Goal: Information Seeking & Learning: Learn about a topic

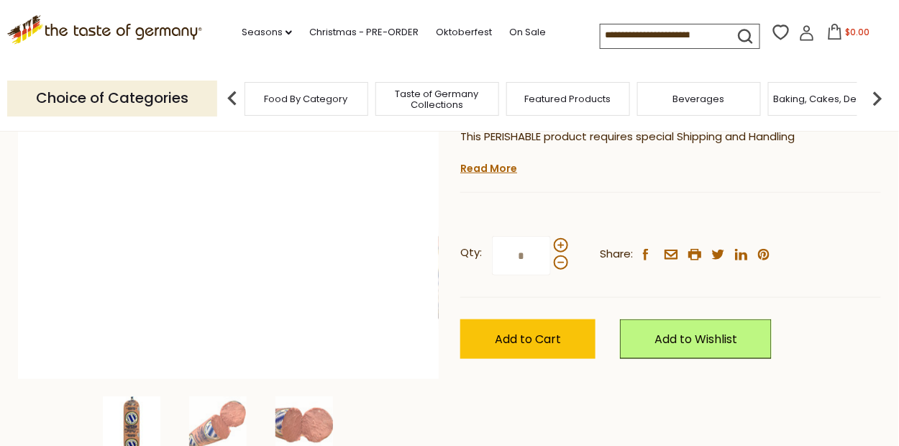
scroll to position [216, 0]
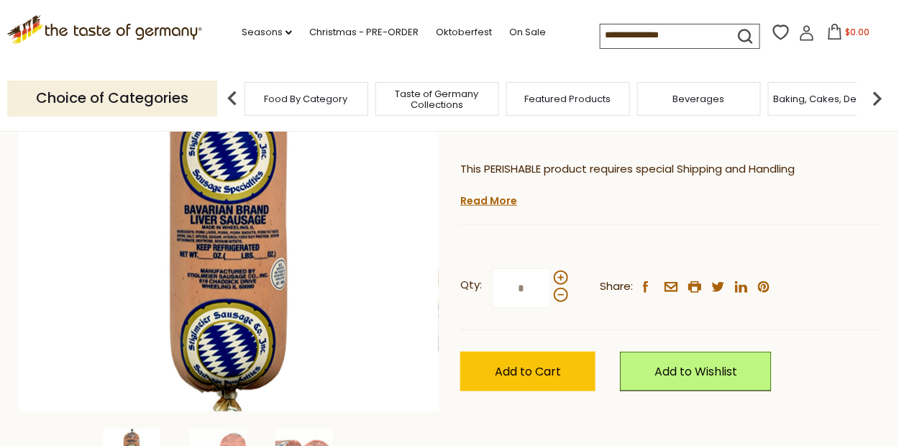
click at [510, 198] on link "Read More" at bounding box center [488, 200] width 57 height 14
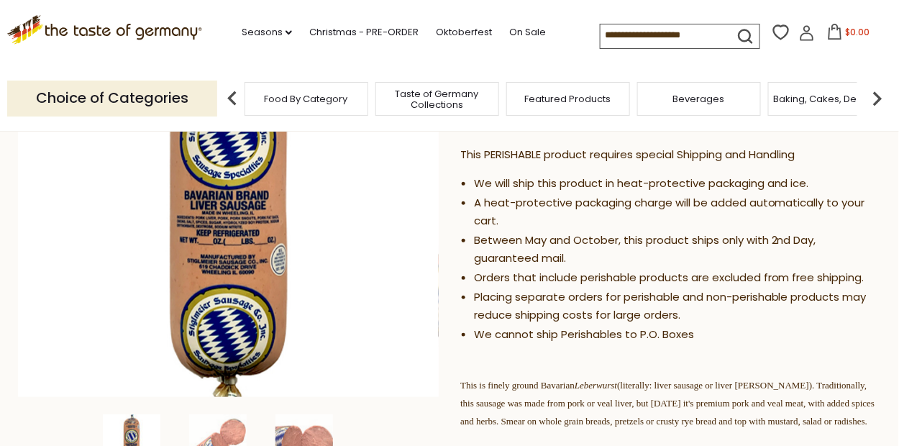
scroll to position [0, 0]
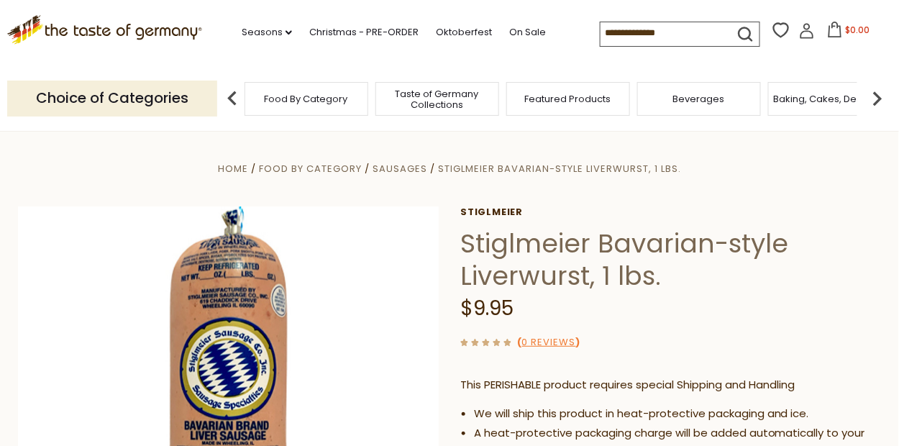
click at [618, 30] on input at bounding box center [660, 32] width 121 height 20
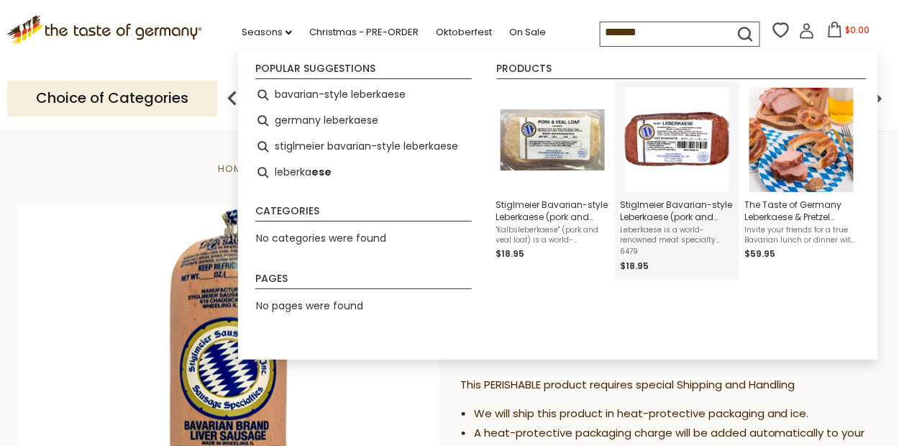
type input "*******"
click at [701, 130] on img "Stiglmeier Bavarian-style Leberkaese (pork and beef), 2 lbs." at bounding box center [677, 140] width 104 height 104
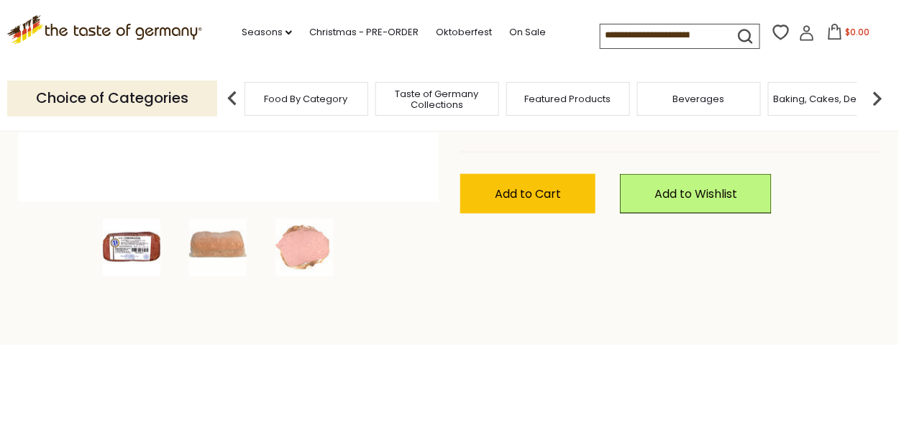
scroll to position [431, 0]
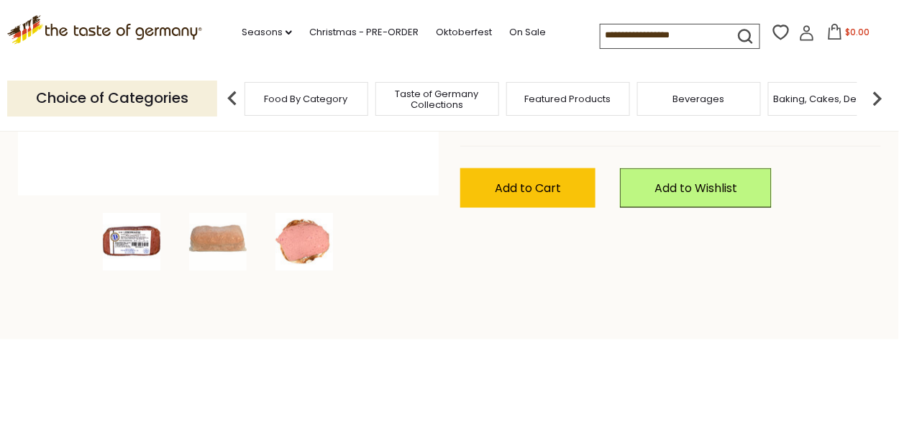
click at [300, 239] on img at bounding box center [304, 242] width 58 height 58
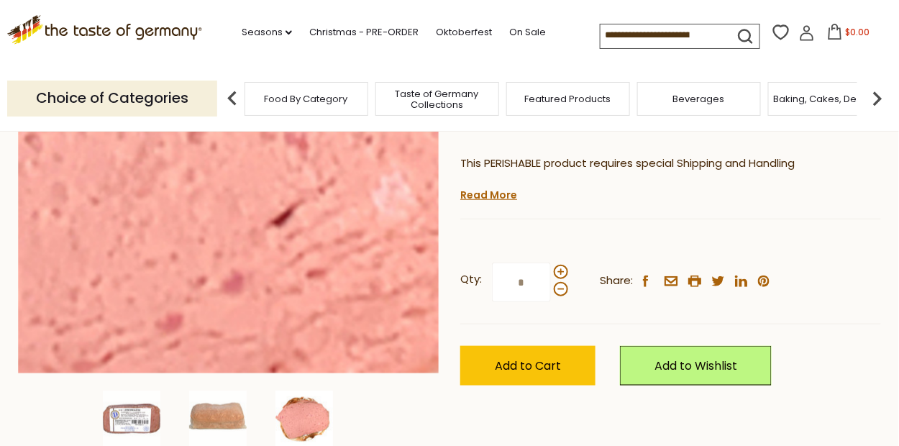
scroll to position [288, 0]
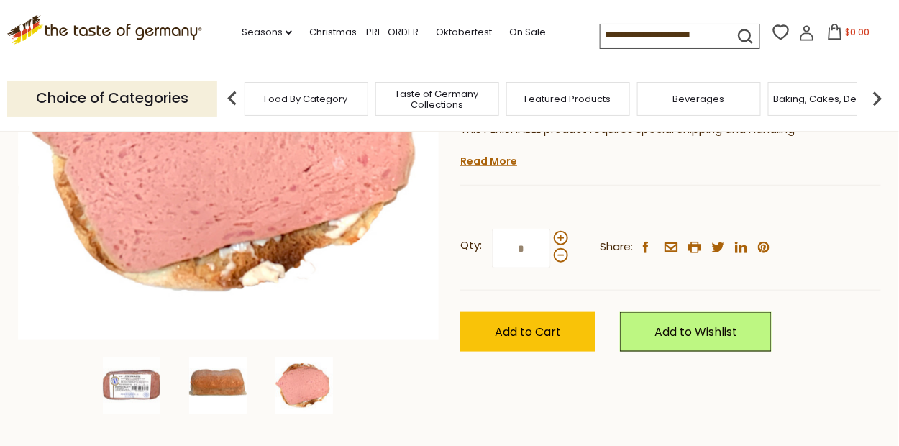
click at [234, 371] on img at bounding box center [218, 386] width 58 height 58
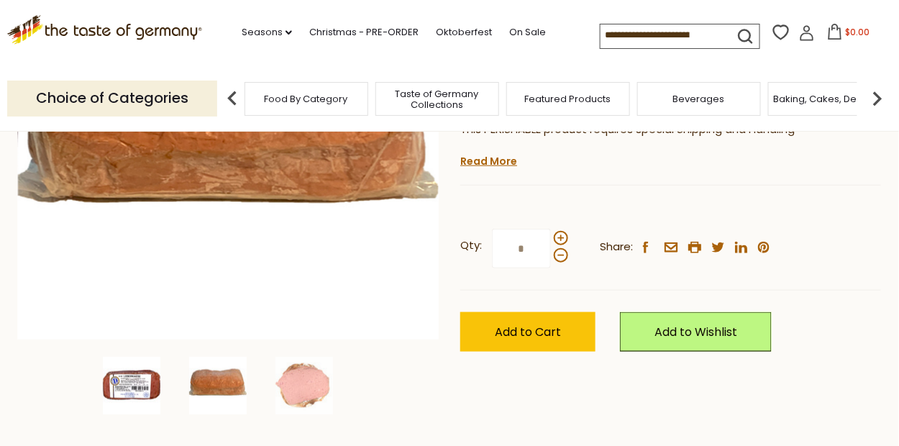
click at [143, 379] on img at bounding box center [132, 386] width 58 height 58
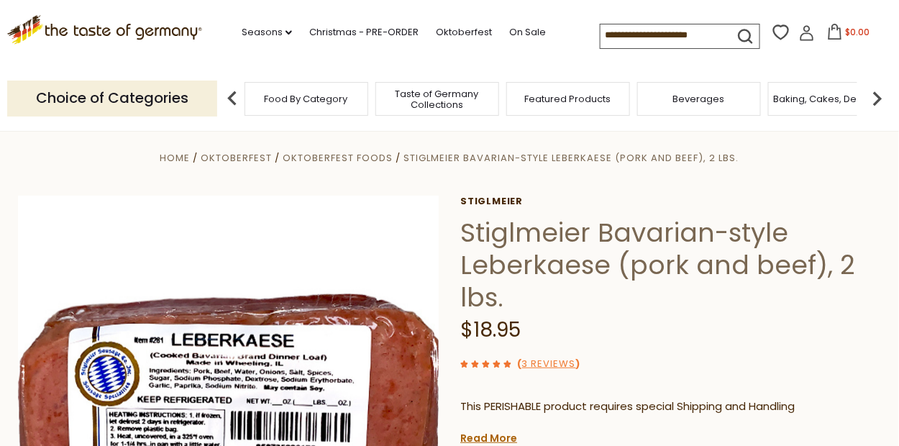
scroll to position [0, 0]
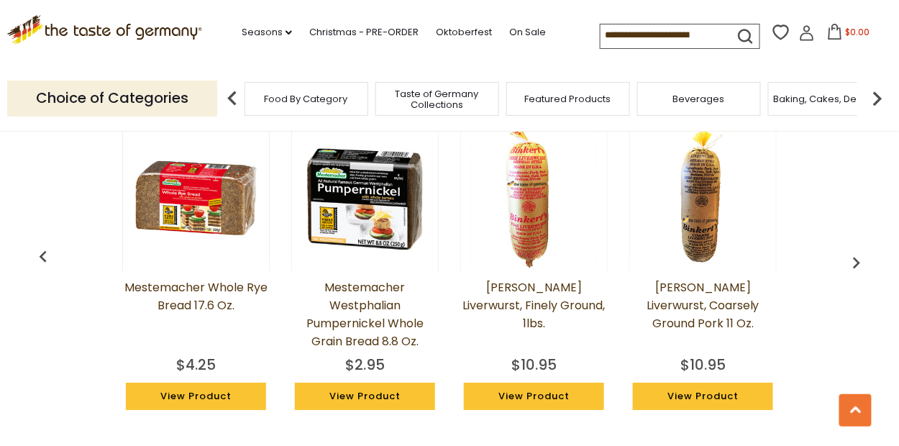
scroll to position [1150, 0]
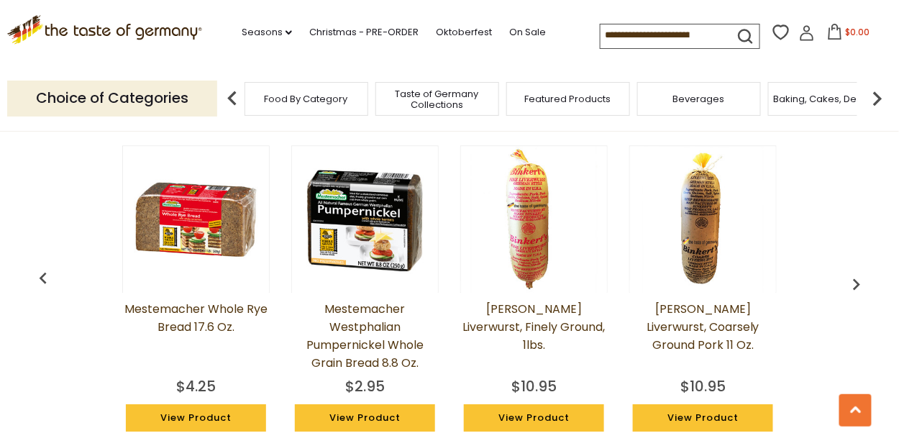
click at [856, 279] on img "button" at bounding box center [856, 283] width 23 height 23
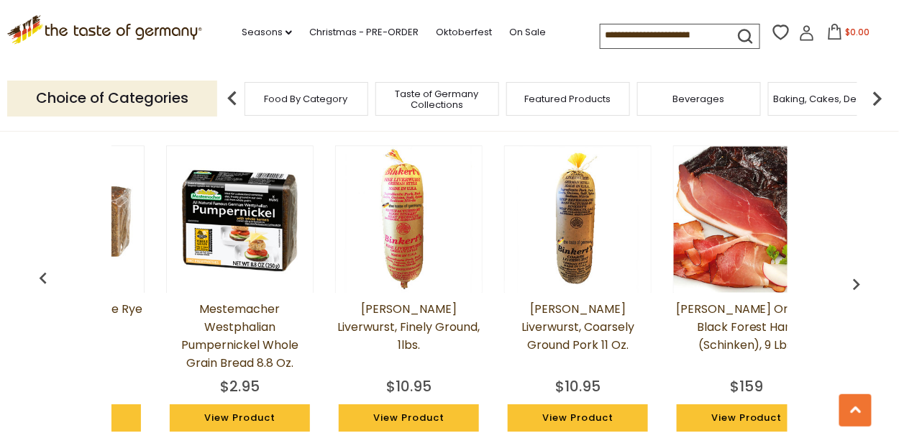
scroll to position [0, 169]
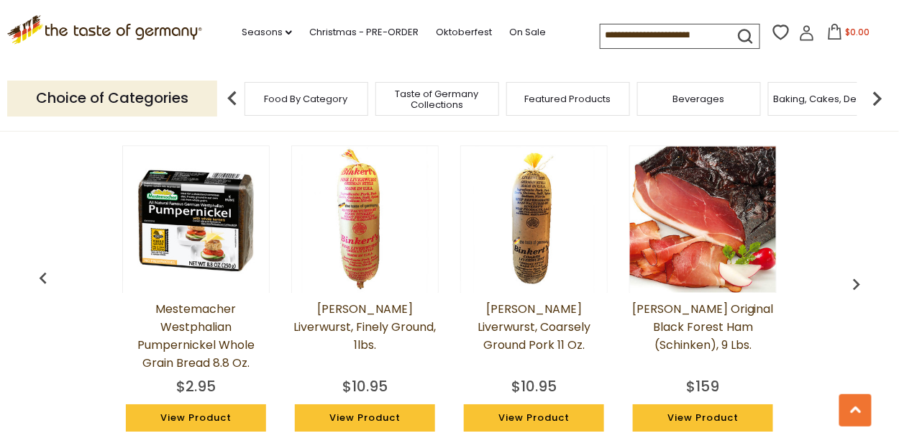
click at [858, 279] on img "button" at bounding box center [856, 283] width 23 height 23
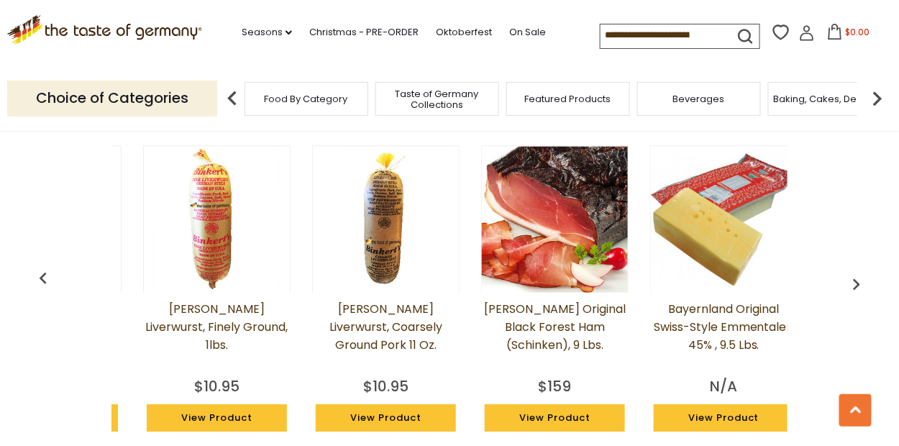
scroll to position [0, 338]
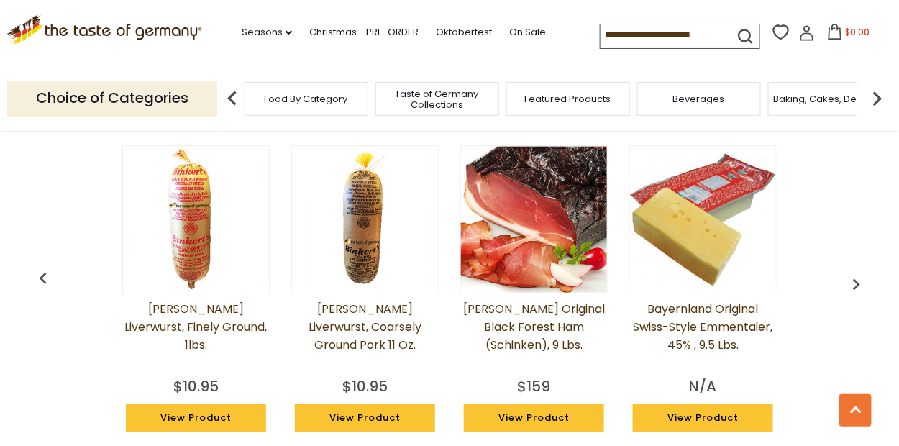
click at [855, 277] on img "button" at bounding box center [856, 283] width 23 height 23
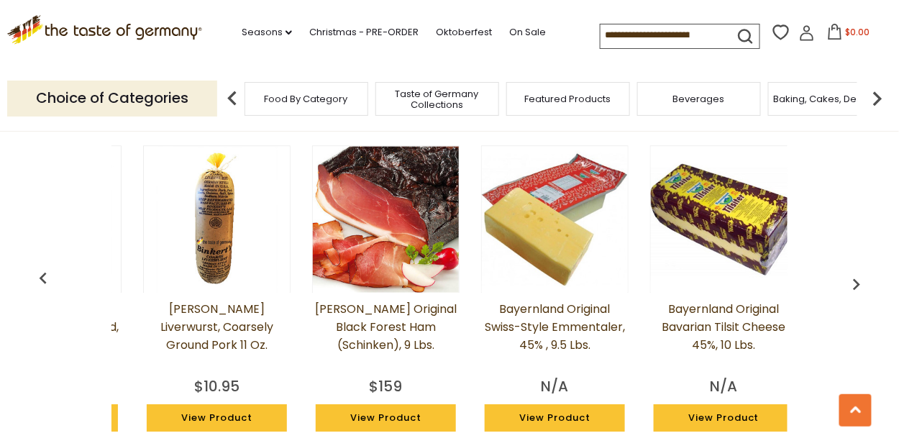
scroll to position [0, 507]
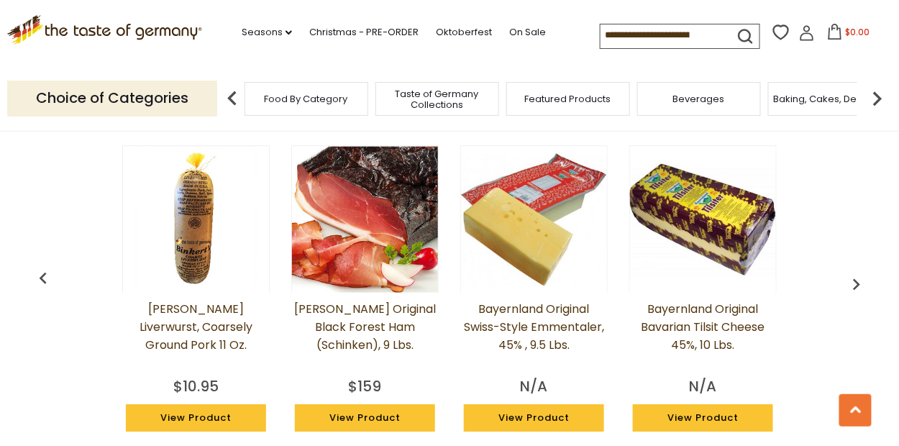
click at [855, 277] on img "button" at bounding box center [856, 283] width 23 height 23
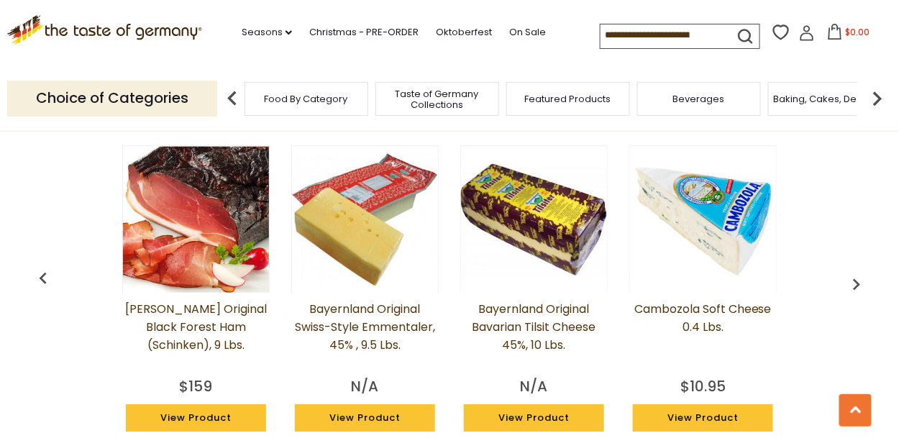
click at [855, 277] on img "button" at bounding box center [856, 283] width 23 height 23
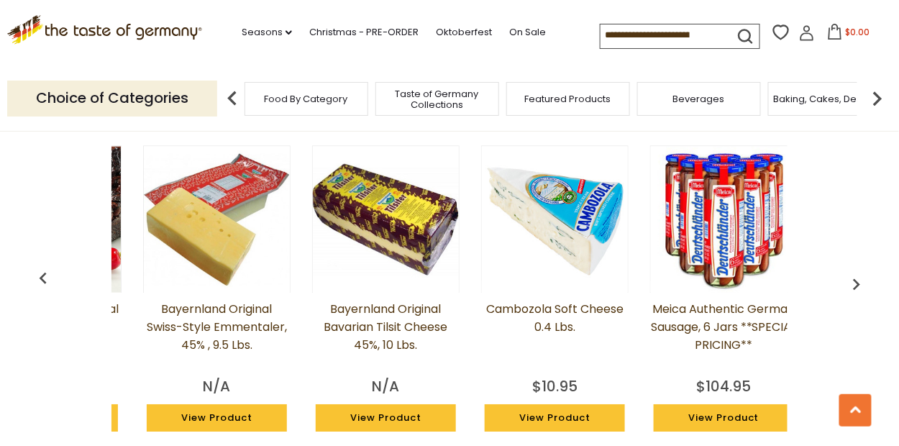
scroll to position [0, 845]
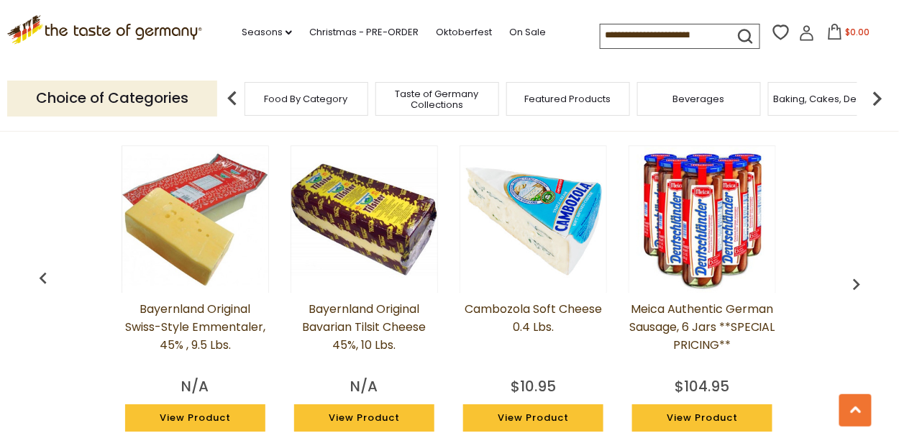
click at [855, 277] on img "button" at bounding box center [856, 283] width 23 height 23
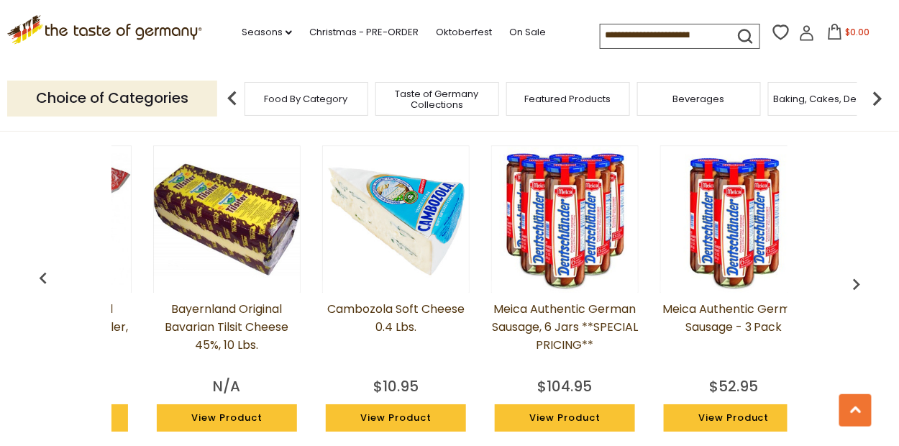
scroll to position [0, 1014]
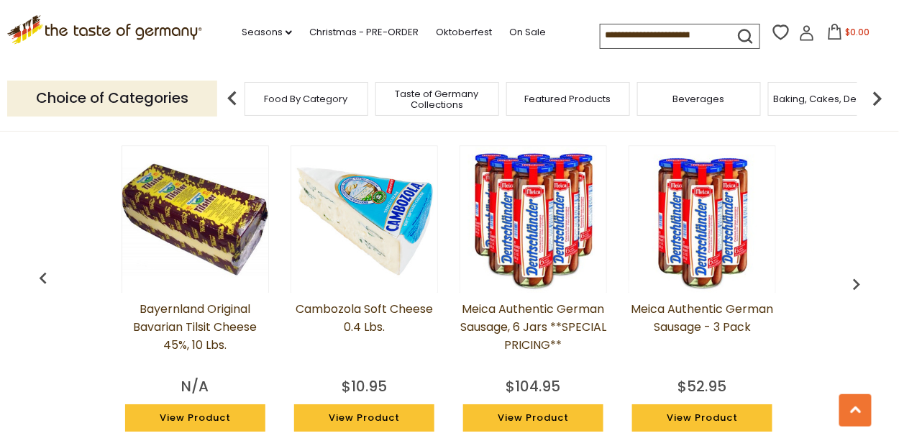
click at [850, 280] on img "button" at bounding box center [856, 283] width 23 height 23
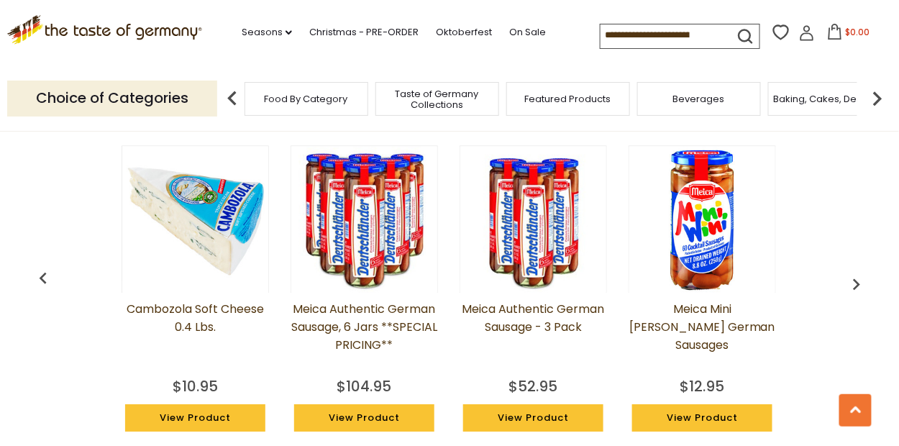
click at [850, 280] on img "button" at bounding box center [856, 283] width 23 height 23
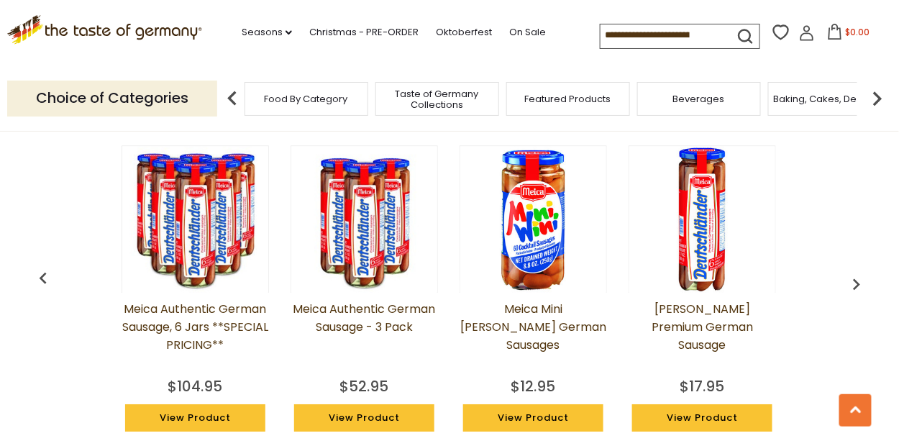
click at [850, 280] on img "button" at bounding box center [856, 283] width 23 height 23
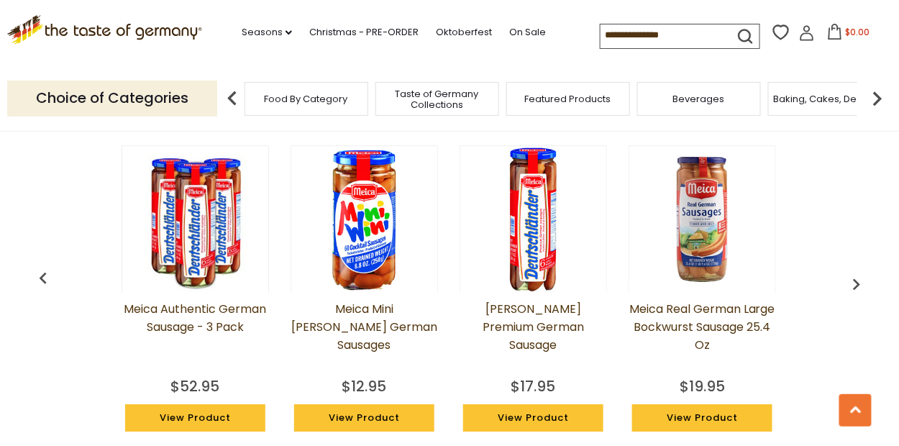
click at [850, 280] on img "button" at bounding box center [856, 283] width 23 height 23
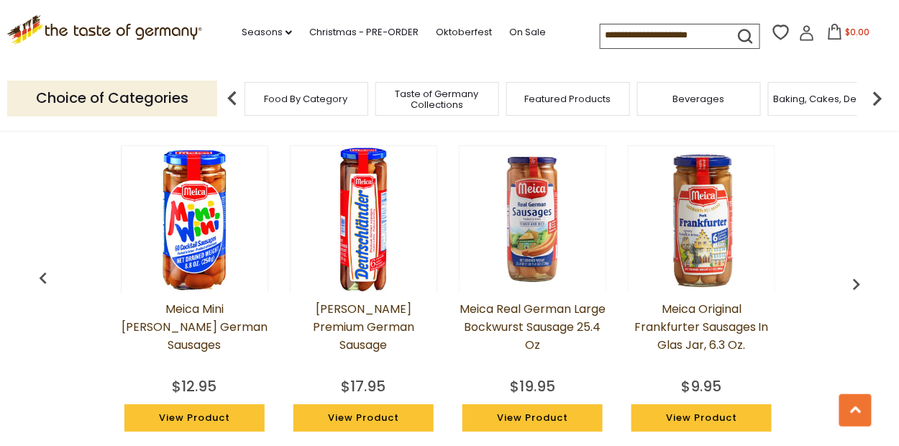
click at [850, 280] on img "button" at bounding box center [856, 283] width 23 height 23
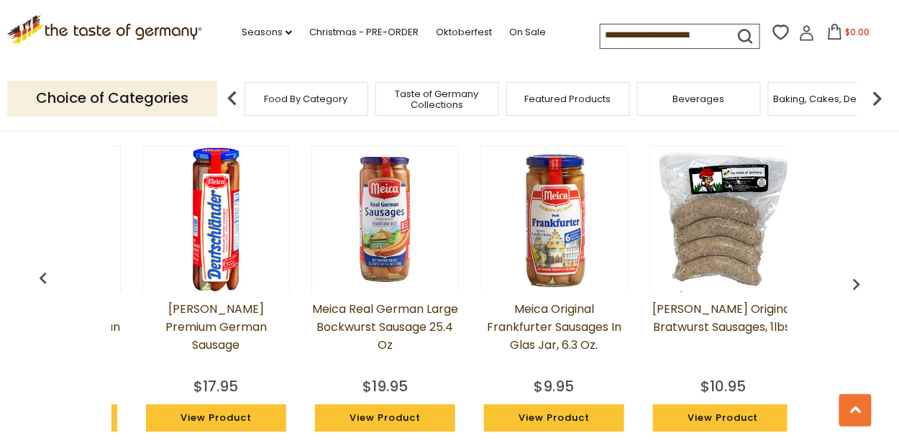
scroll to position [0, 1860]
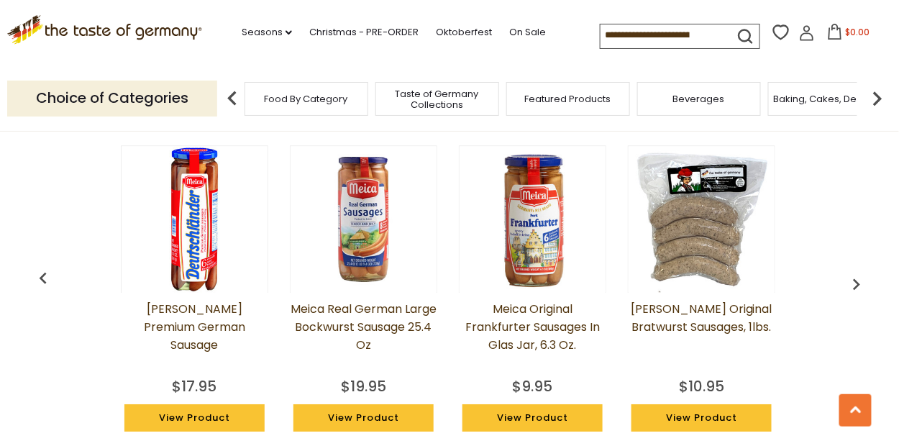
click at [853, 280] on img "button" at bounding box center [856, 283] width 23 height 23
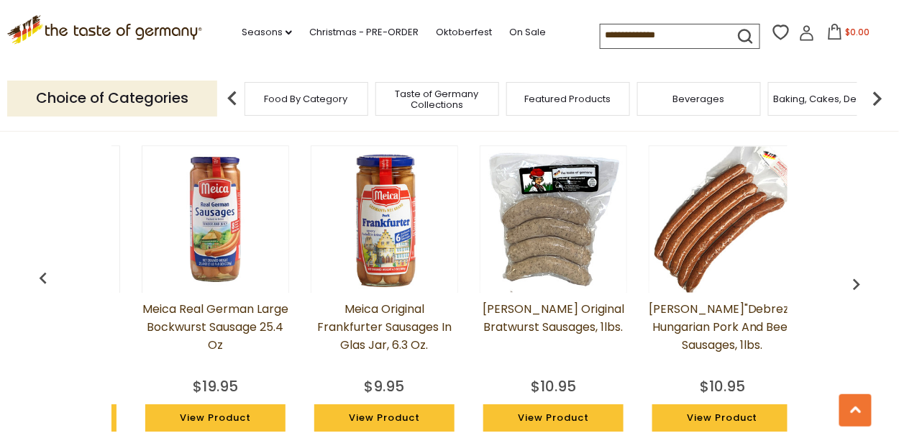
scroll to position [0, 2028]
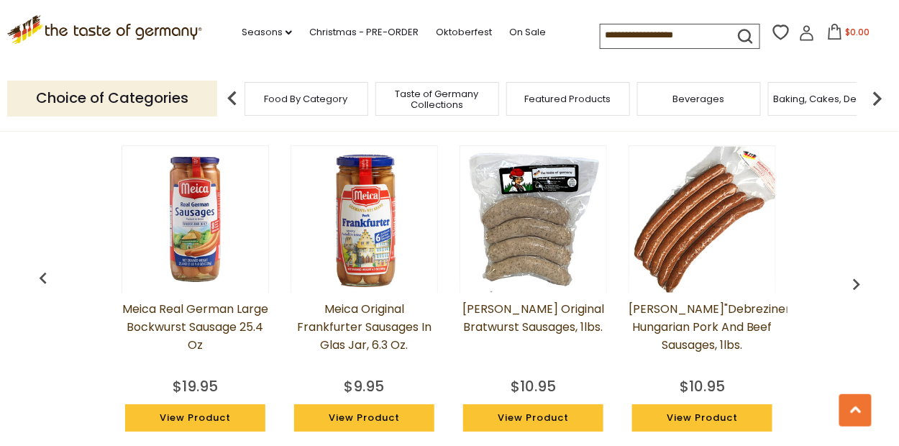
click at [853, 280] on img "button" at bounding box center [856, 283] width 23 height 23
click at [855, 279] on img "button" at bounding box center [856, 283] width 23 height 23
click at [231, 96] on img at bounding box center [232, 98] width 29 height 29
click at [661, 24] on input at bounding box center [660, 34] width 121 height 20
click at [745, 32] on icon "submit" at bounding box center [744, 36] width 19 height 19
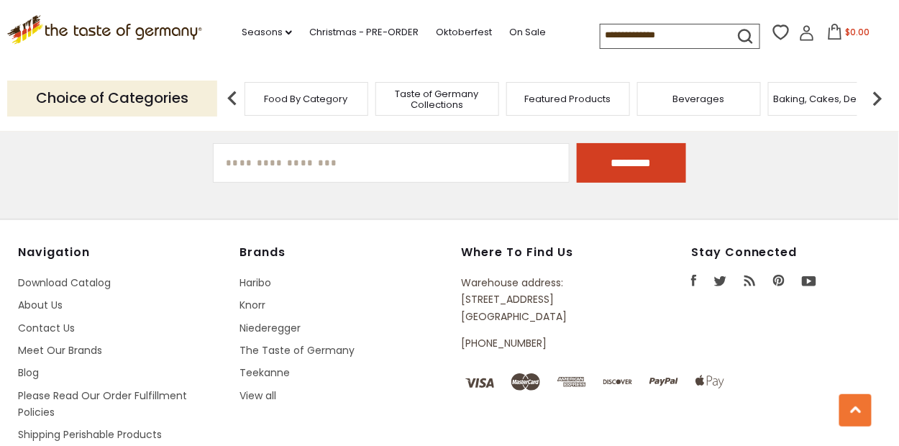
scroll to position [3007, 0]
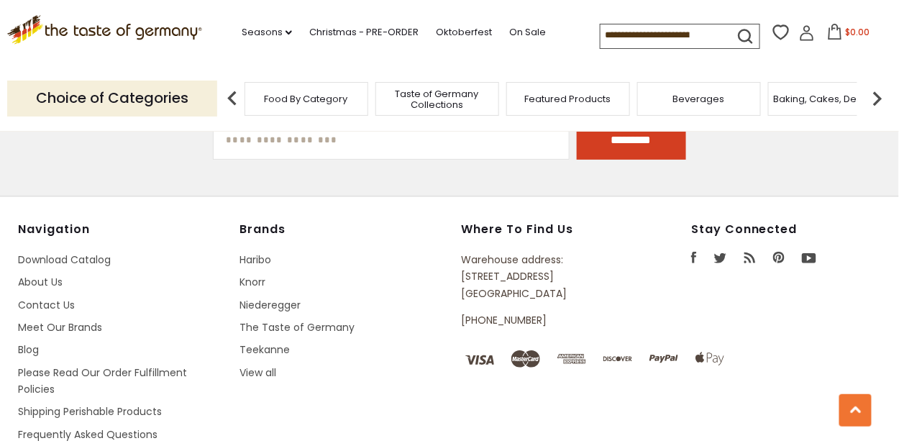
click at [578, 97] on span "Featured Products" at bounding box center [568, 98] width 86 height 11
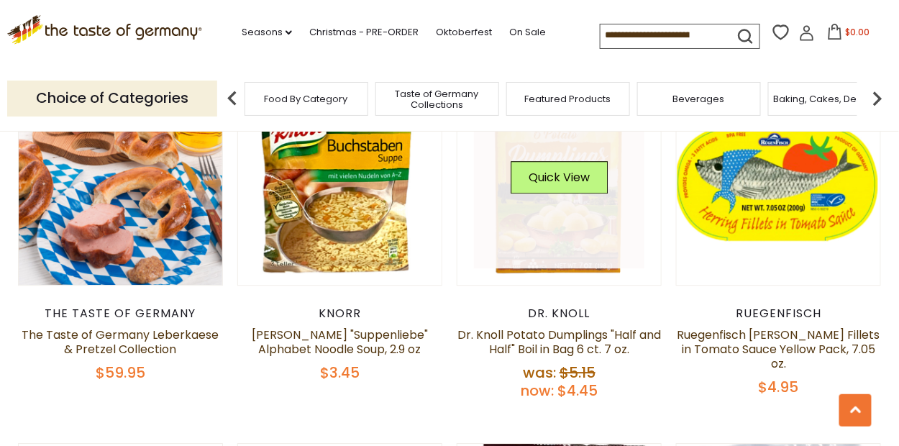
scroll to position [934, 0]
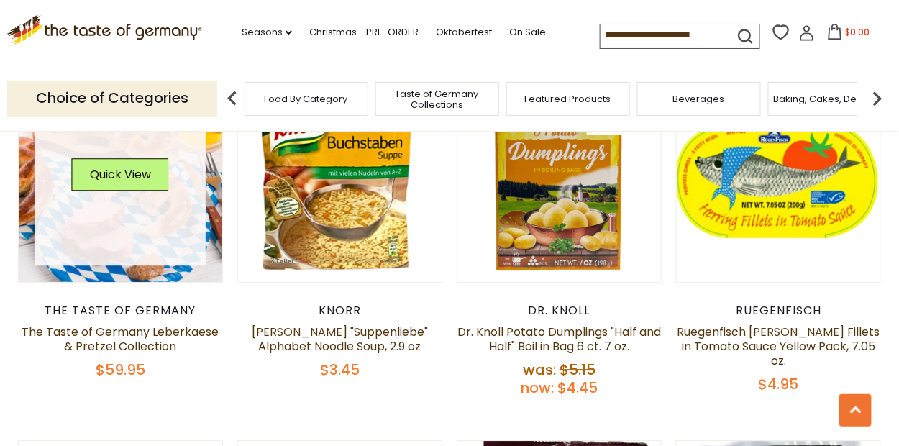
click at [142, 234] on link at bounding box center [120, 179] width 171 height 171
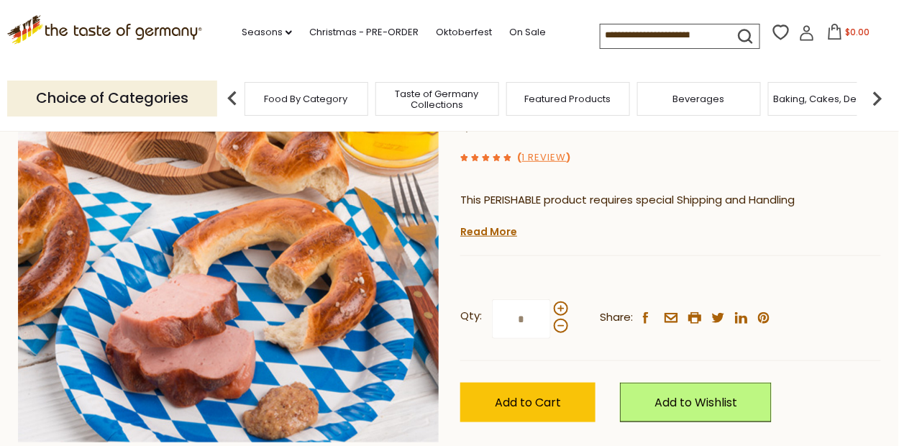
scroll to position [144, 0]
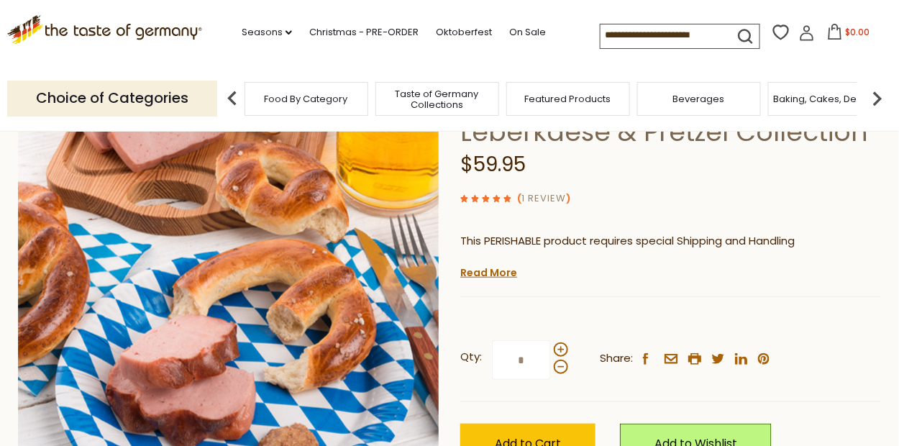
click at [556, 193] on link "1 Review" at bounding box center [544, 198] width 45 height 15
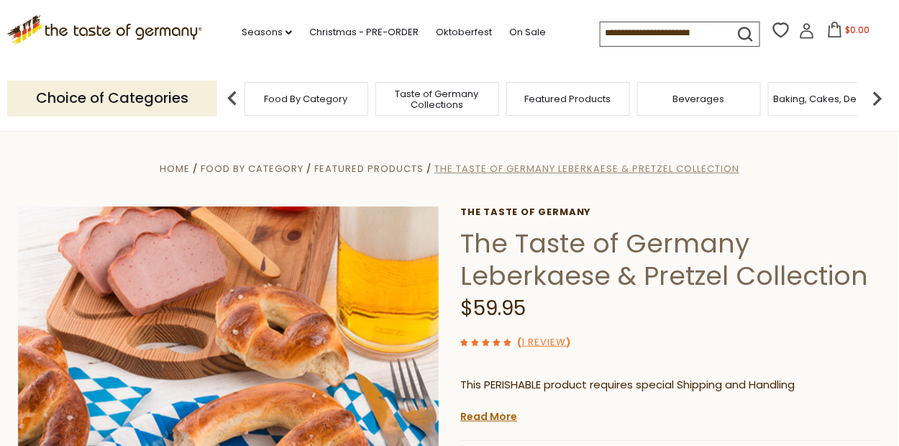
click at [579, 166] on span "The Taste of Germany Leberkaese & Pretzel Collection" at bounding box center [586, 169] width 305 height 14
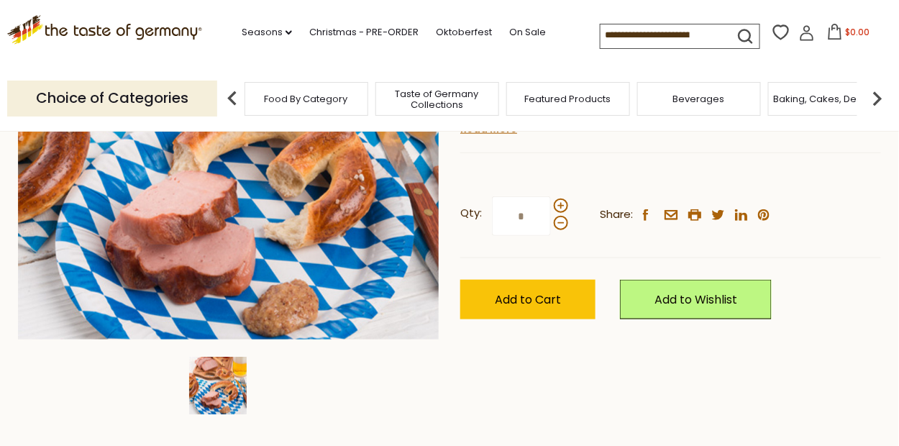
scroll to position [144, 0]
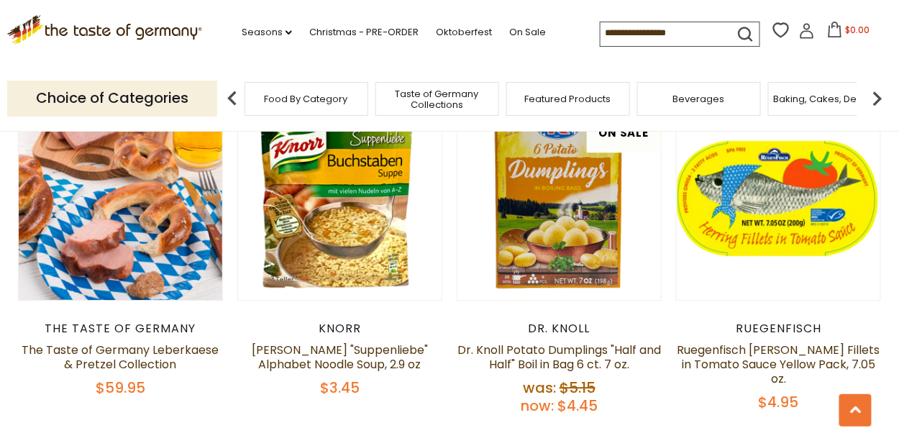
scroll to position [934, 0]
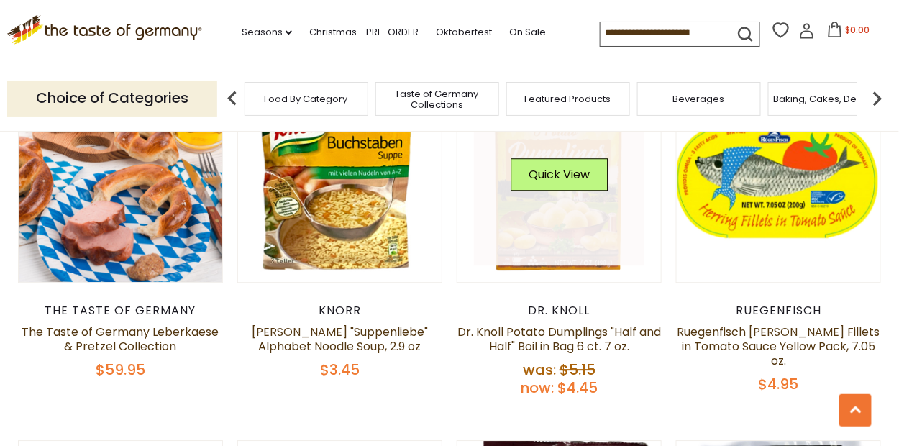
click at [542, 232] on link at bounding box center [559, 179] width 171 height 171
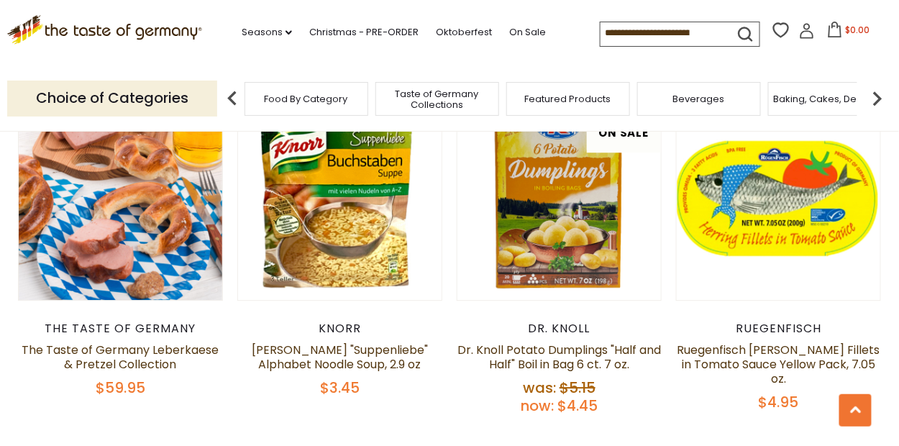
scroll to position [934, 0]
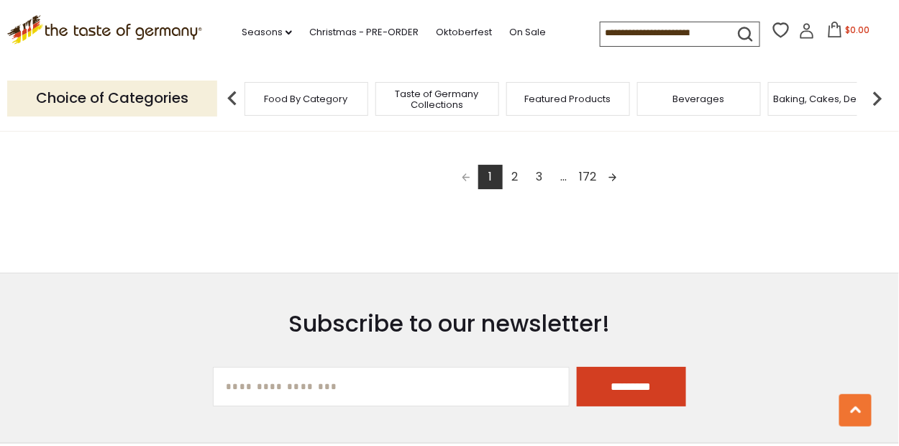
scroll to position [2719, 0]
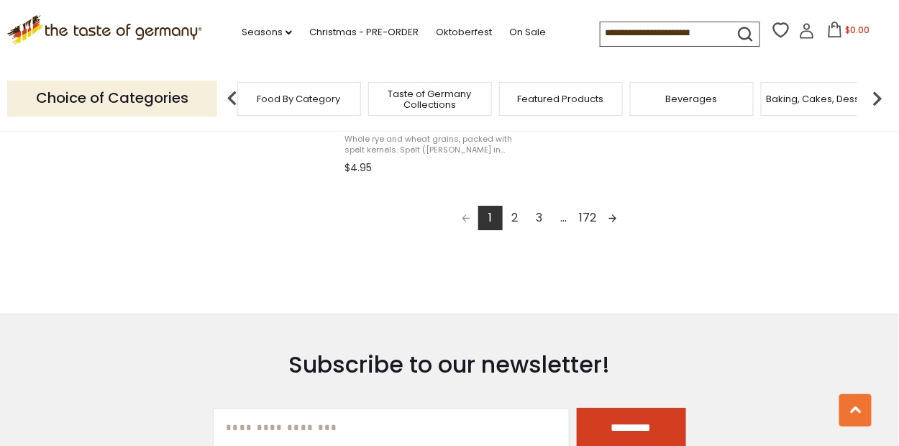
click at [306, 97] on span "Food By Category" at bounding box center [298, 98] width 83 height 11
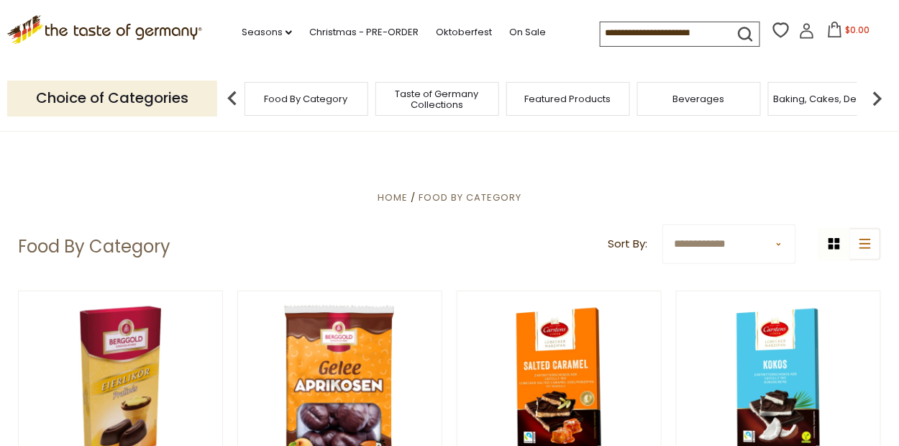
click at [310, 102] on span "Food By Category" at bounding box center [306, 98] width 83 height 11
click at [649, 34] on input at bounding box center [660, 32] width 121 height 20
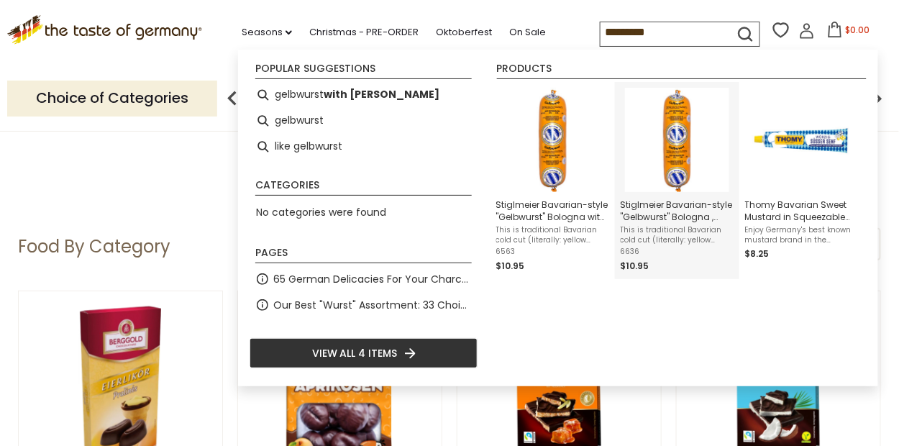
type input "*********"
click at [719, 214] on span "Stiglmeier Bavarian-style "Gelbwurst" Bologna , Veal and Pork, 1 lbs." at bounding box center [676, 210] width 113 height 24
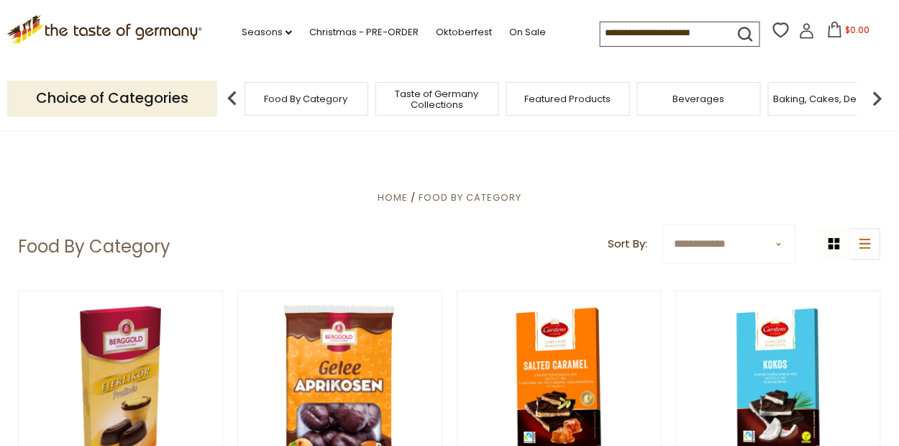
click at [638, 32] on input at bounding box center [660, 32] width 121 height 20
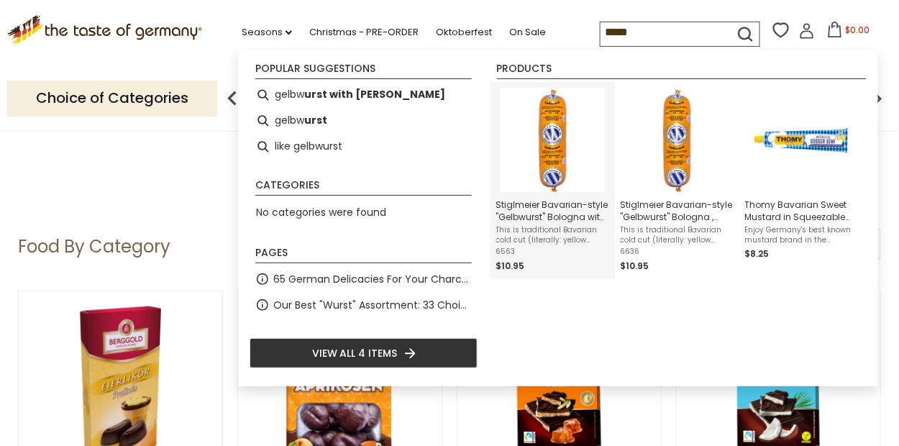
type input "*****"
click at [595, 209] on span "Stiglmeier Bavarian-style "Gelbwurst" Bologna with Parsley, 1 lbs.," at bounding box center [552, 210] width 113 height 24
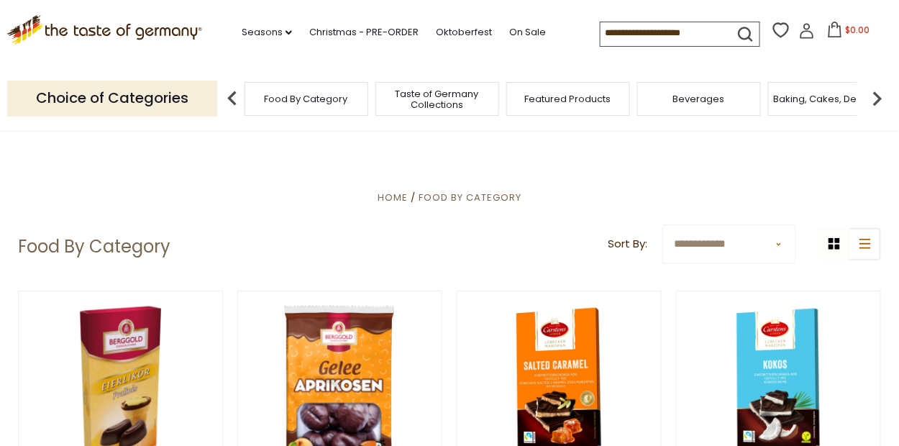
click at [645, 30] on input at bounding box center [660, 32] width 121 height 20
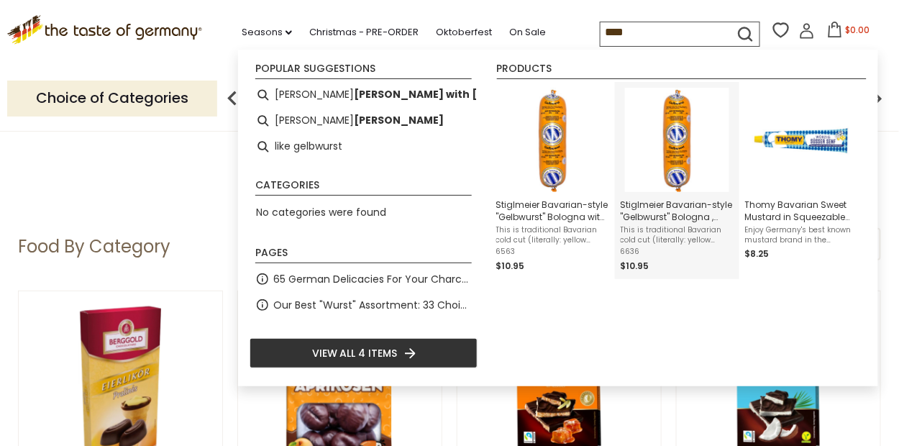
type input "****"
click at [673, 177] on img "Instant Search Results" at bounding box center [677, 140] width 104 height 104
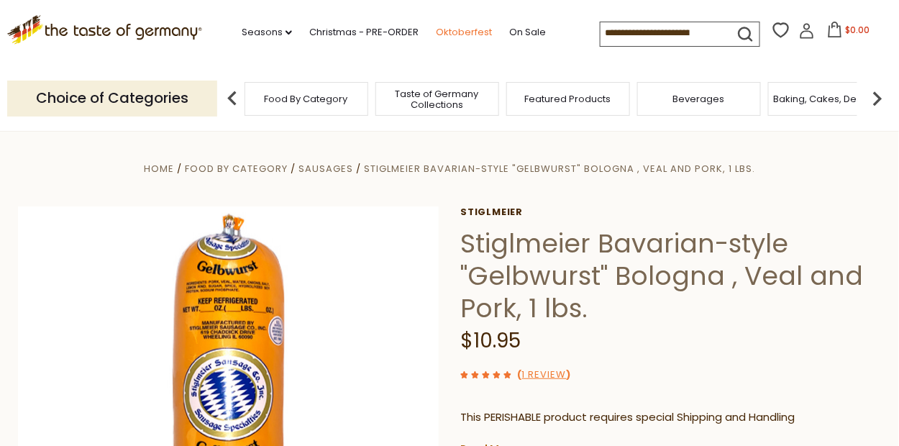
click at [456, 30] on link "Oktoberfest" at bounding box center [464, 32] width 56 height 16
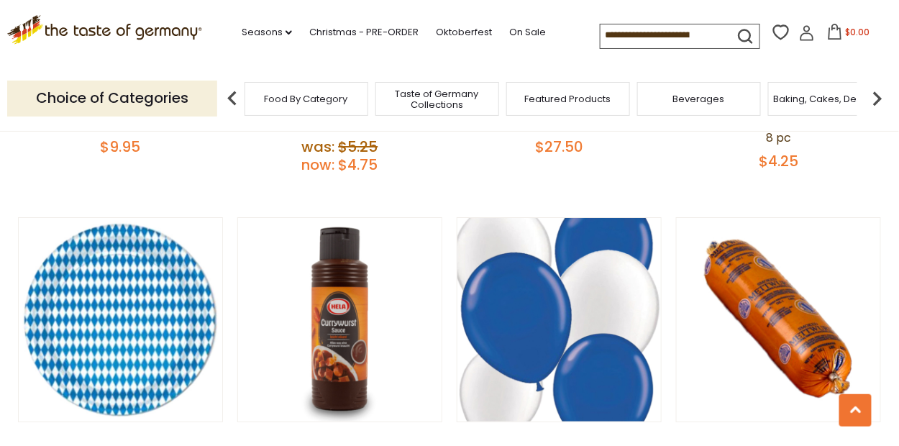
scroll to position [2804, 0]
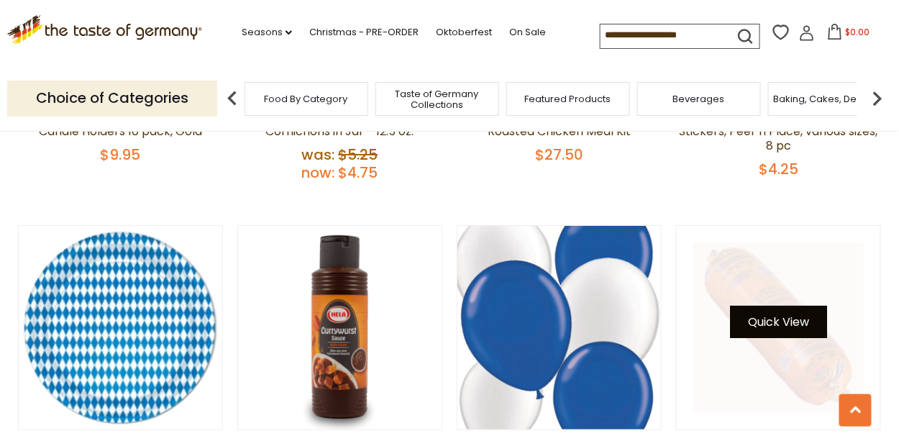
click at [786, 324] on button "Quick View" at bounding box center [778, 322] width 97 height 32
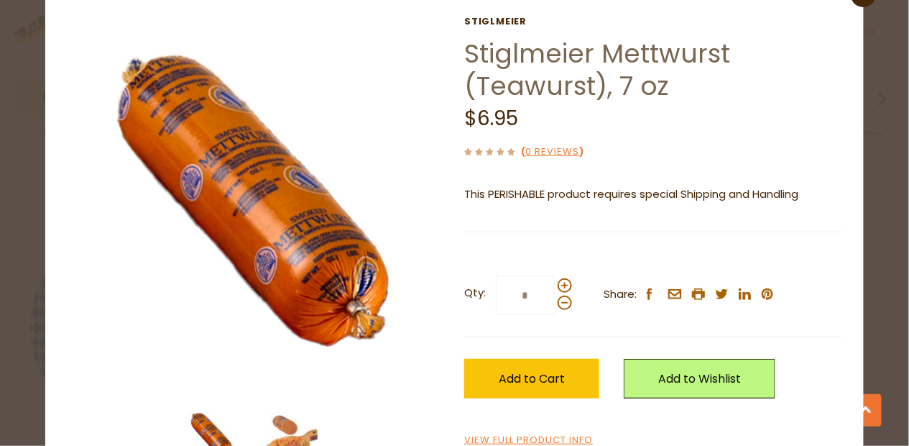
scroll to position [102, 0]
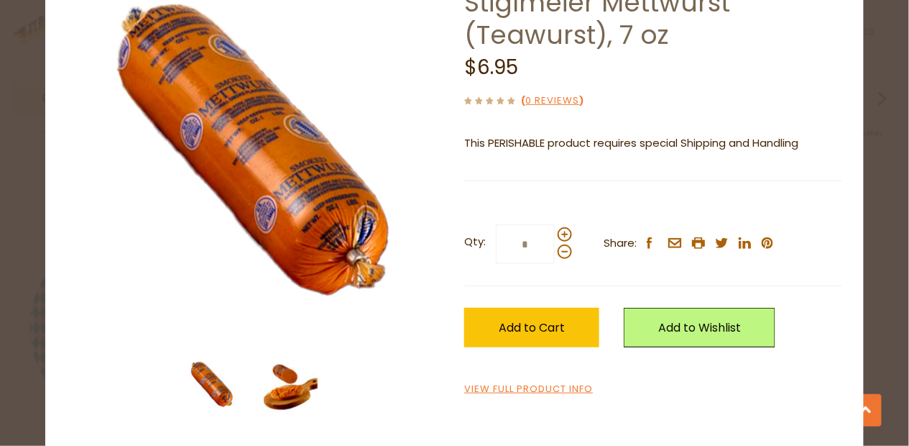
click at [275, 389] on img at bounding box center [289, 385] width 58 height 58
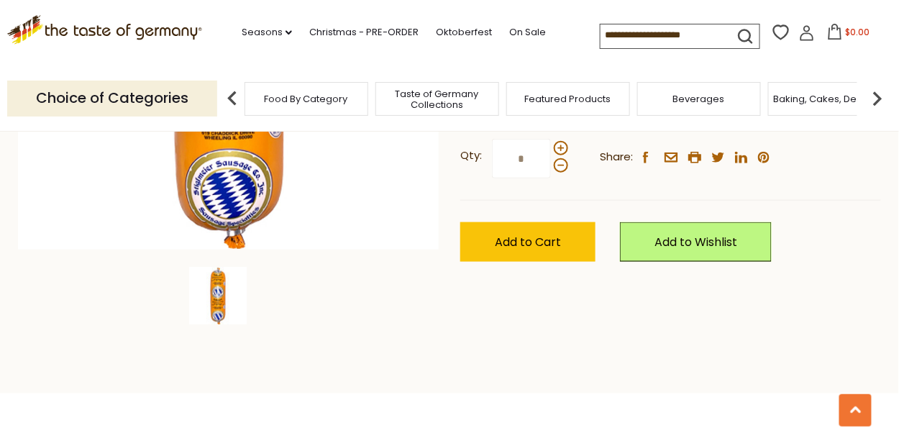
scroll to position [216, 0]
